Goal: Find specific page/section

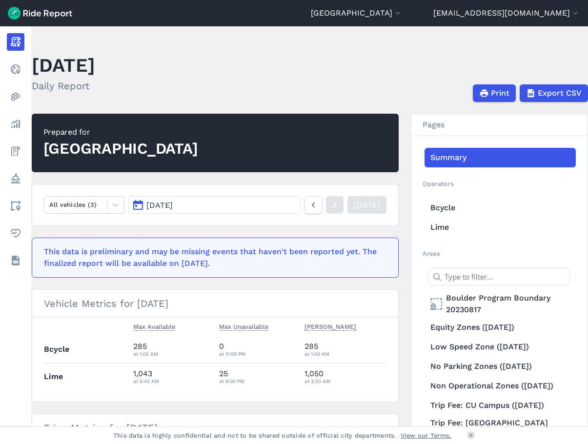
click at [292, 81] on header "[DATE] Daily Report Print Export CSV" at bounding box center [316, 76] width 568 height 52
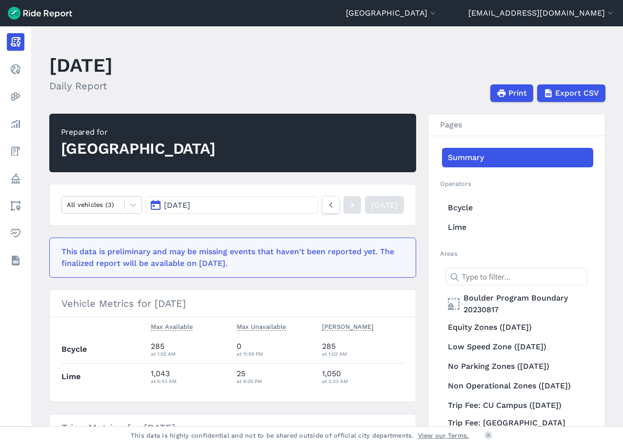
click at [378, 71] on header "[DATE] Daily Report Print Export CSV" at bounding box center [333, 76] width 568 height 52
click at [259, 84] on div "Print Export CSV" at bounding box center [372, 93] width 497 height 18
click at [320, 63] on header "[DATE] Daily Report Print Export CSV" at bounding box center [333, 76] width 568 height 52
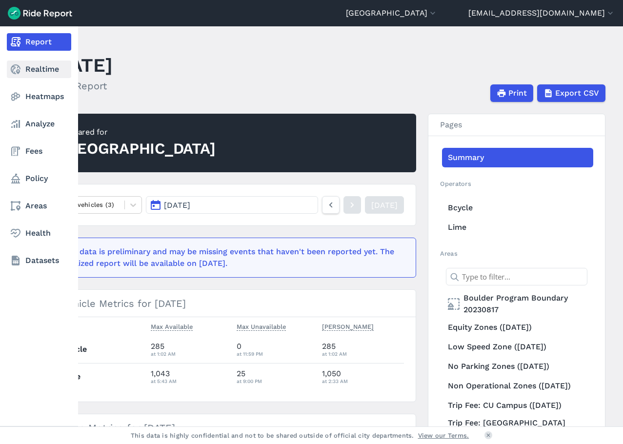
click at [41, 66] on link "Realtime" at bounding box center [39, 69] width 64 height 18
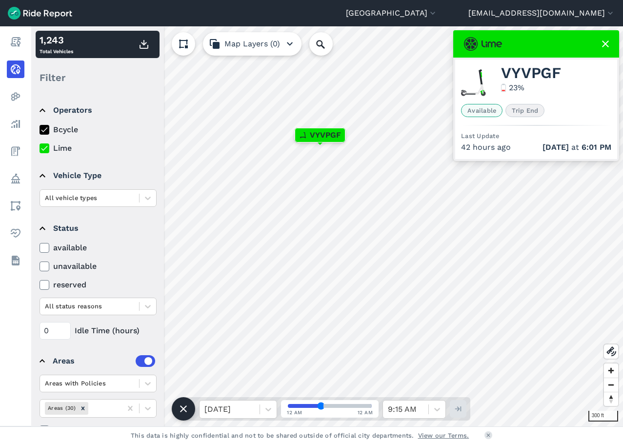
click at [587, 48] on icon at bounding box center [605, 44] width 12 height 12
click at [587, 44] on use at bounding box center [605, 43] width 7 height 7
click at [587, 43] on use at bounding box center [605, 43] width 7 height 7
click at [587, 45] on icon at bounding box center [605, 44] width 12 height 12
click at [587, 44] on use at bounding box center [605, 43] width 7 height 7
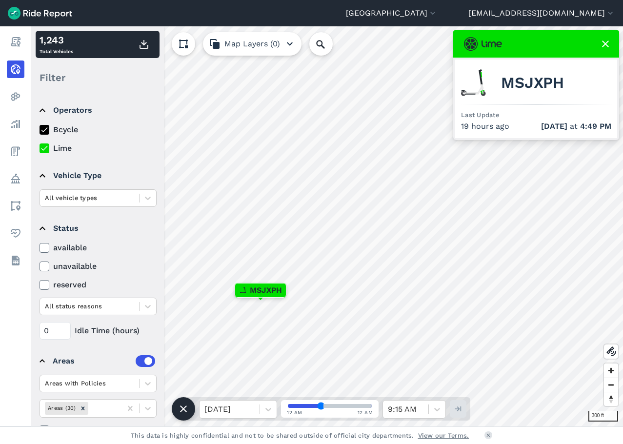
click at [587, 39] on icon at bounding box center [605, 44] width 12 height 12
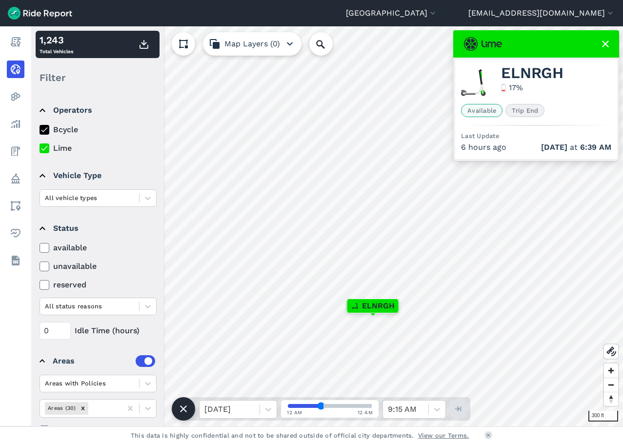
click at [587, 42] on icon at bounding box center [605, 44] width 12 height 12
click at [587, 44] on use at bounding box center [605, 43] width 7 height 7
click at [587, 41] on icon at bounding box center [605, 44] width 12 height 12
click at [587, 46] on use at bounding box center [605, 43] width 7 height 7
click at [587, 41] on use at bounding box center [605, 43] width 7 height 7
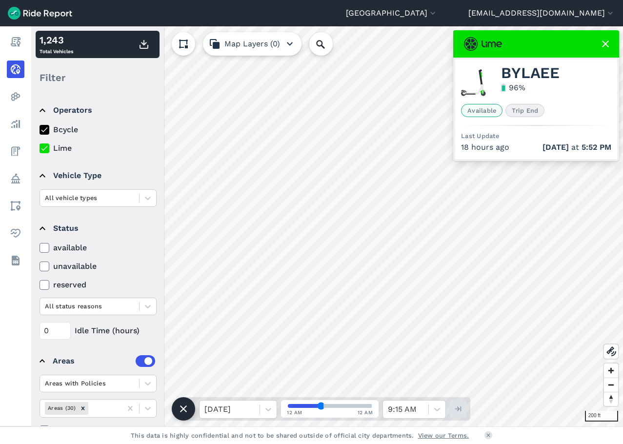
click at [587, 45] on icon at bounding box center [605, 44] width 12 height 12
